Goal: Information Seeking & Learning: Understand process/instructions

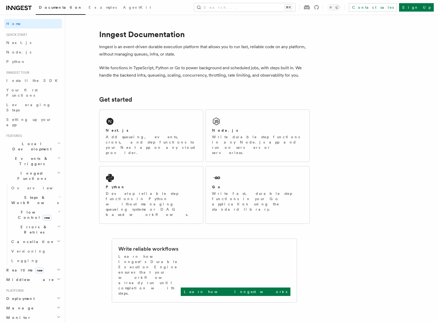
click at [32, 237] on h2 "Cancellation" at bounding box center [35, 241] width 53 height 9
click at [31, 249] on span "Overview" at bounding box center [43, 251] width 54 height 4
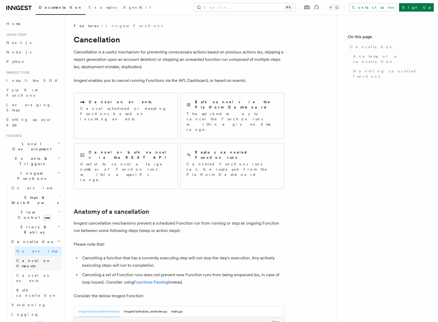
click at [33, 258] on span "Cancel on timeouts" at bounding box center [33, 262] width 34 height 9
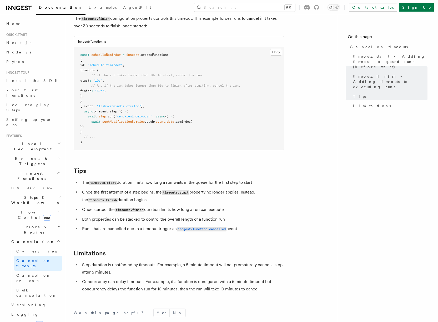
scroll to position [344, 0]
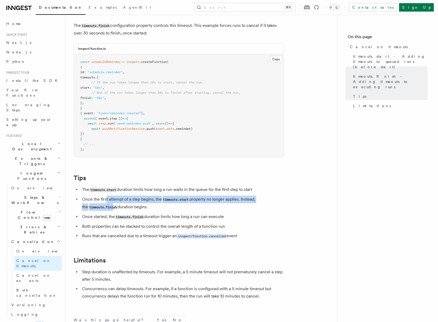
click at [106, 189] on ul "The timeouts.start duration limits how long a run waits in the queue for the fi…" at bounding box center [179, 213] width 211 height 54
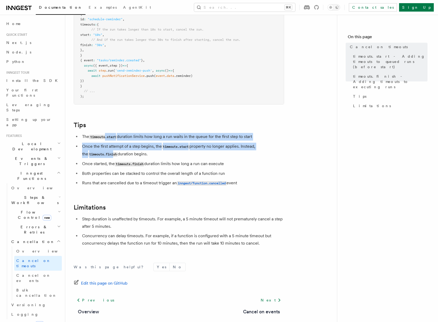
scroll to position [408, 0]
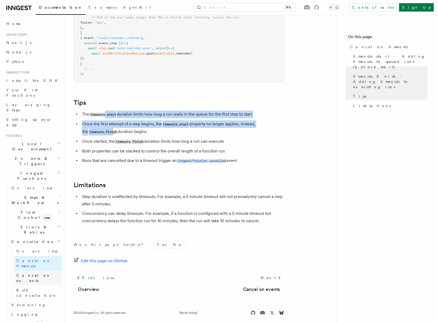
click at [39, 273] on span "Cancel on events" at bounding box center [33, 277] width 34 height 9
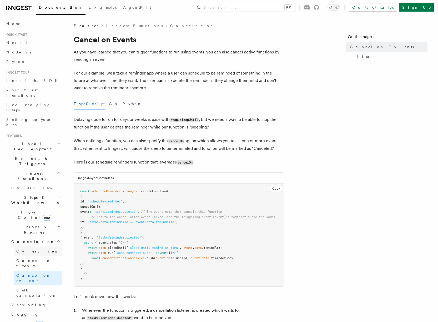
click at [31, 249] on span "Overview" at bounding box center [43, 251] width 54 height 4
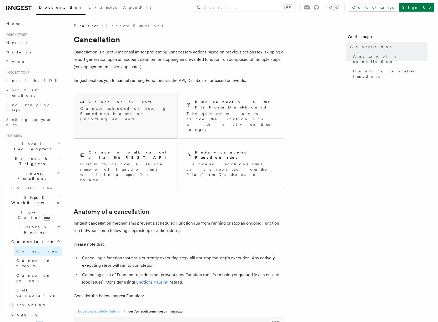
click at [130, 118] on div "Cancel on events Cancel scheduled or sleeping Functions based on incoming event…" at bounding box center [126, 110] width 104 height 35
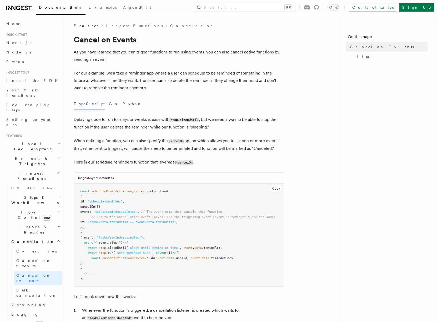
click at [93, 76] on p "For our example, we'll take a reminder app where a user can schedule to be remi…" at bounding box center [179, 80] width 211 height 22
drag, startPoint x: 89, startPoint y: 64, endPoint x: 86, endPoint y: 56, distance: 8.6
click at [89, 62] on article "Features Inngest Functions Cancellation Cancel on Events As you have learned th…" at bounding box center [201, 311] width 255 height 576
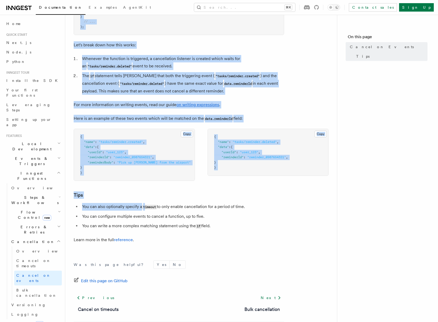
scroll to position [283, 0]
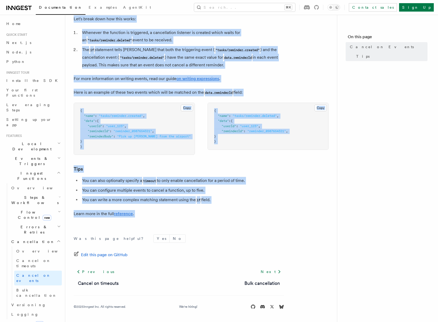
drag, startPoint x: 78, startPoint y: 38, endPoint x: 150, endPoint y: 223, distance: 198.7
click at [150, 223] on article "Features Inngest Functions Cancellation Cancel on Events As you have learned th…" at bounding box center [201, 33] width 255 height 576
copy article "[PERSON_NAME] on Events As you have learned that you can trigger functions to r…"
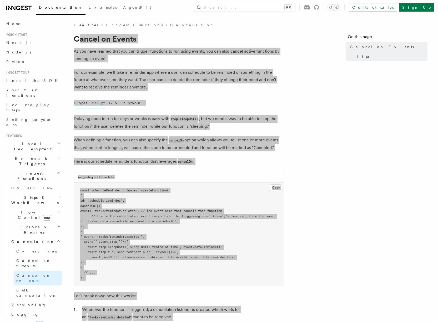
scroll to position [0, 0]
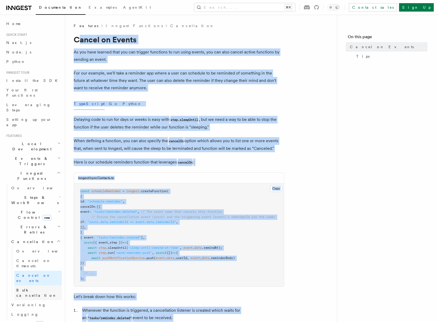
click at [32, 288] on span "Bulk cancellation" at bounding box center [36, 292] width 41 height 9
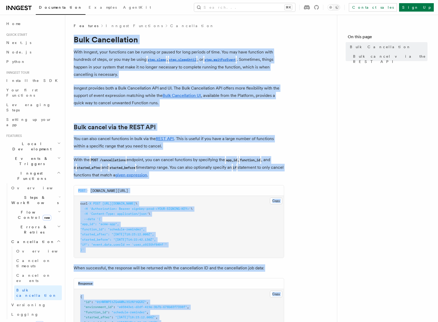
click at [152, 159] on p "With the POST /cancellations endpoint, you can cancel functions by specifying t…" at bounding box center [179, 167] width 211 height 23
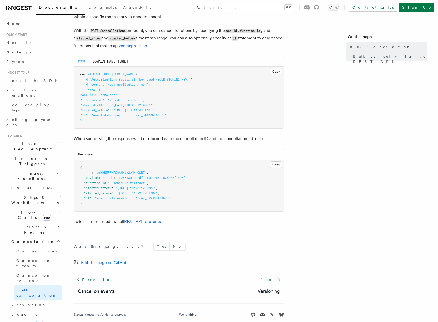
scroll to position [137, 0]
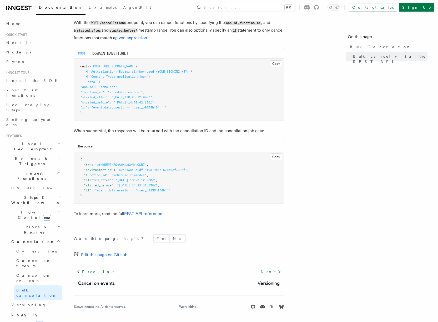
click at [197, 209] on article "Features Inngest Functions Cancellation Bulk Cancellation With Inngest, your fu…" at bounding box center [201, 104] width 255 height 436
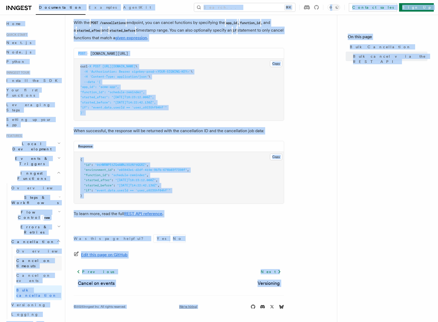
copy body "Loremipsumdol Sitametc AdipiSci Elitse... ⌘D Eiusmod tempo Inci Ut Labore... Et…"
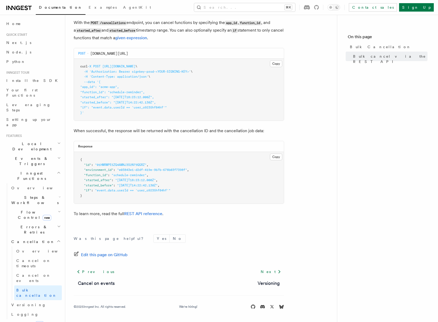
click at [141, 252] on div "Edit this page on GitHub" at bounding box center [179, 254] width 211 height 7
click at [36, 258] on span "Cancel on timeouts" at bounding box center [39, 263] width 46 height 11
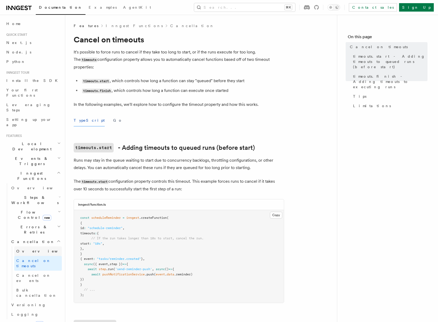
click at [35, 246] on link "Overview" at bounding box center [38, 250] width 48 height 9
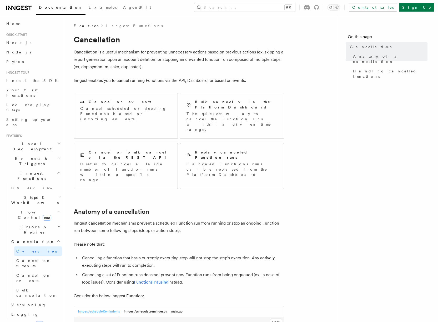
click at [34, 246] on link "Overview" at bounding box center [38, 250] width 48 height 9
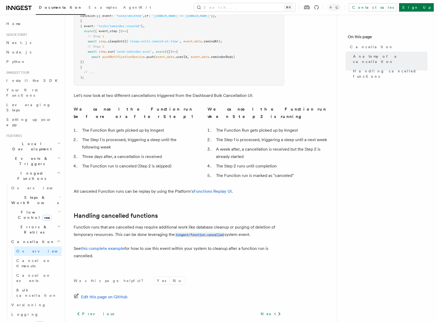
scroll to position [327, 0]
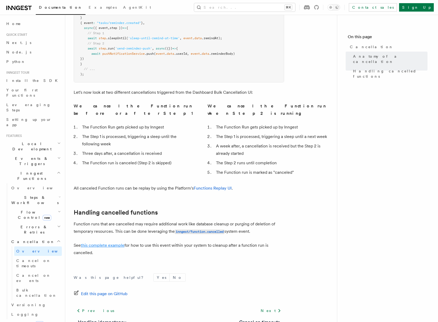
click at [101, 243] on link "this complete example" at bounding box center [103, 245] width 44 height 5
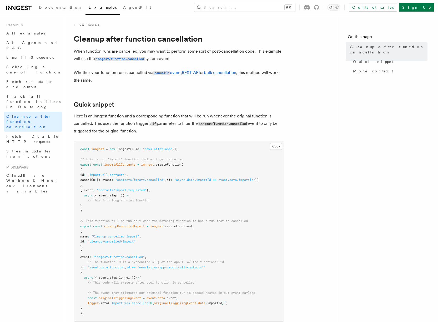
scroll to position [1, 0]
click at [28, 43] on span "AI Agents and RAG" at bounding box center [31, 45] width 51 height 9
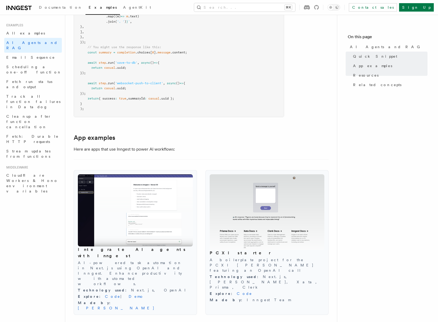
scroll to position [686, 0]
